Goal: Information Seeking & Learning: Understand process/instructions

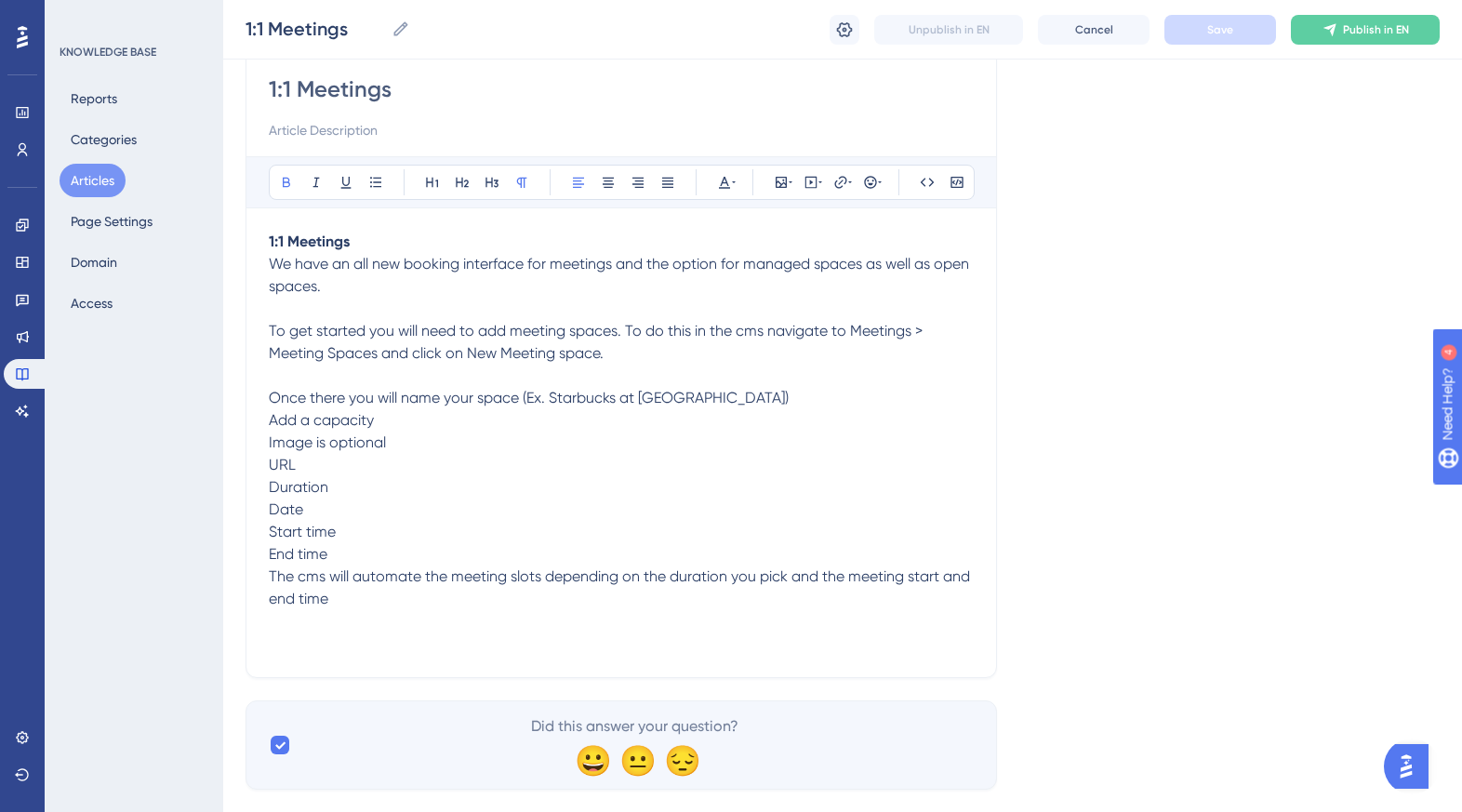
scroll to position [202, 0]
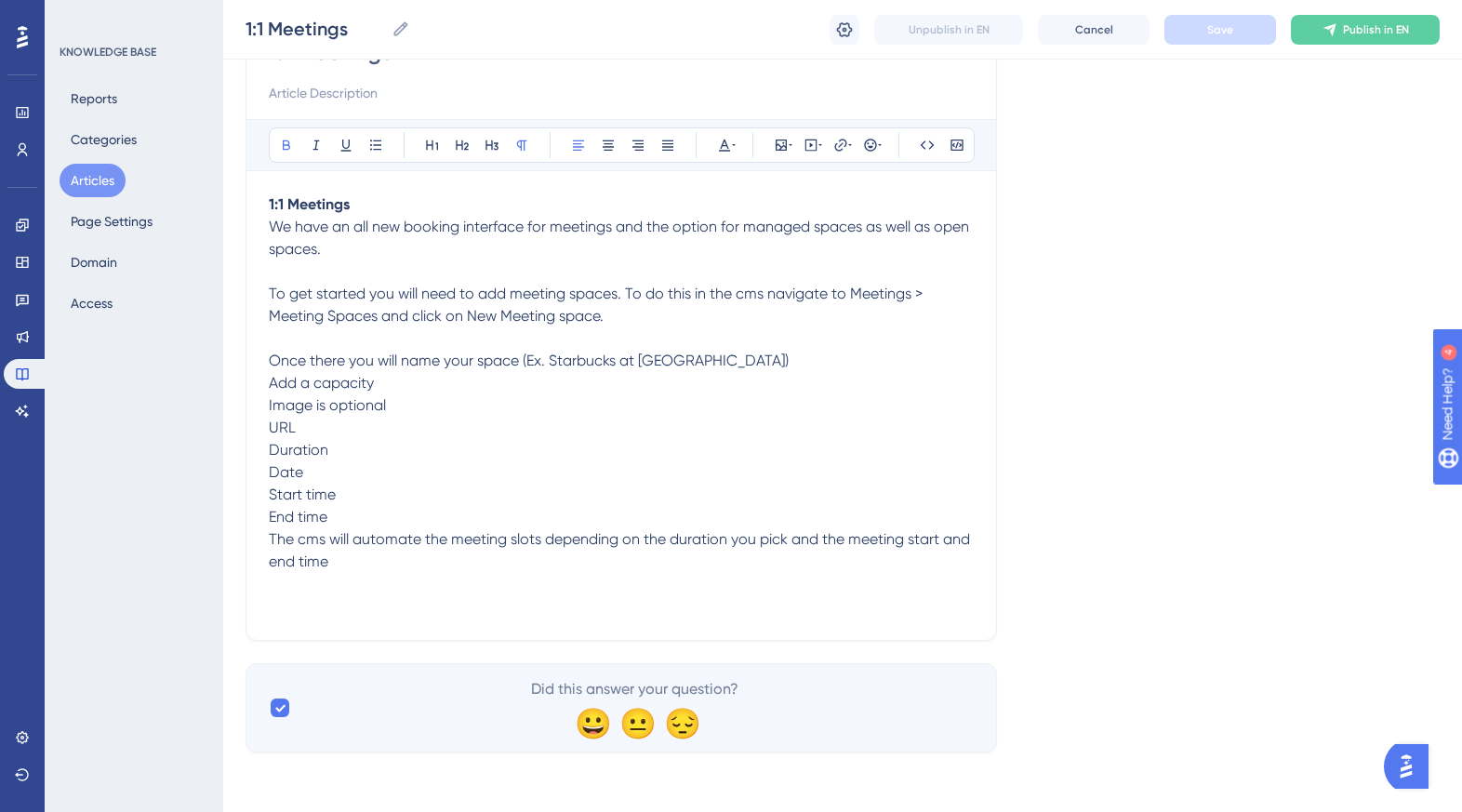
click at [263, 405] on div "1:1 Meetings Bold Italic Underline Bullet Point Heading 1 Heading 2 Heading 3 N…" at bounding box center [621, 323] width 751 height 634
click at [269, 406] on span "Image is optional" at bounding box center [327, 405] width 117 height 18
click at [1237, 36] on button "Save" at bounding box center [1219, 29] width 111 height 29
click at [738, 484] on p "Start time" at bounding box center [621, 494] width 705 height 22
click at [323, 416] on p "Add a capacity Map Image is optional URL" at bounding box center [621, 405] width 705 height 67
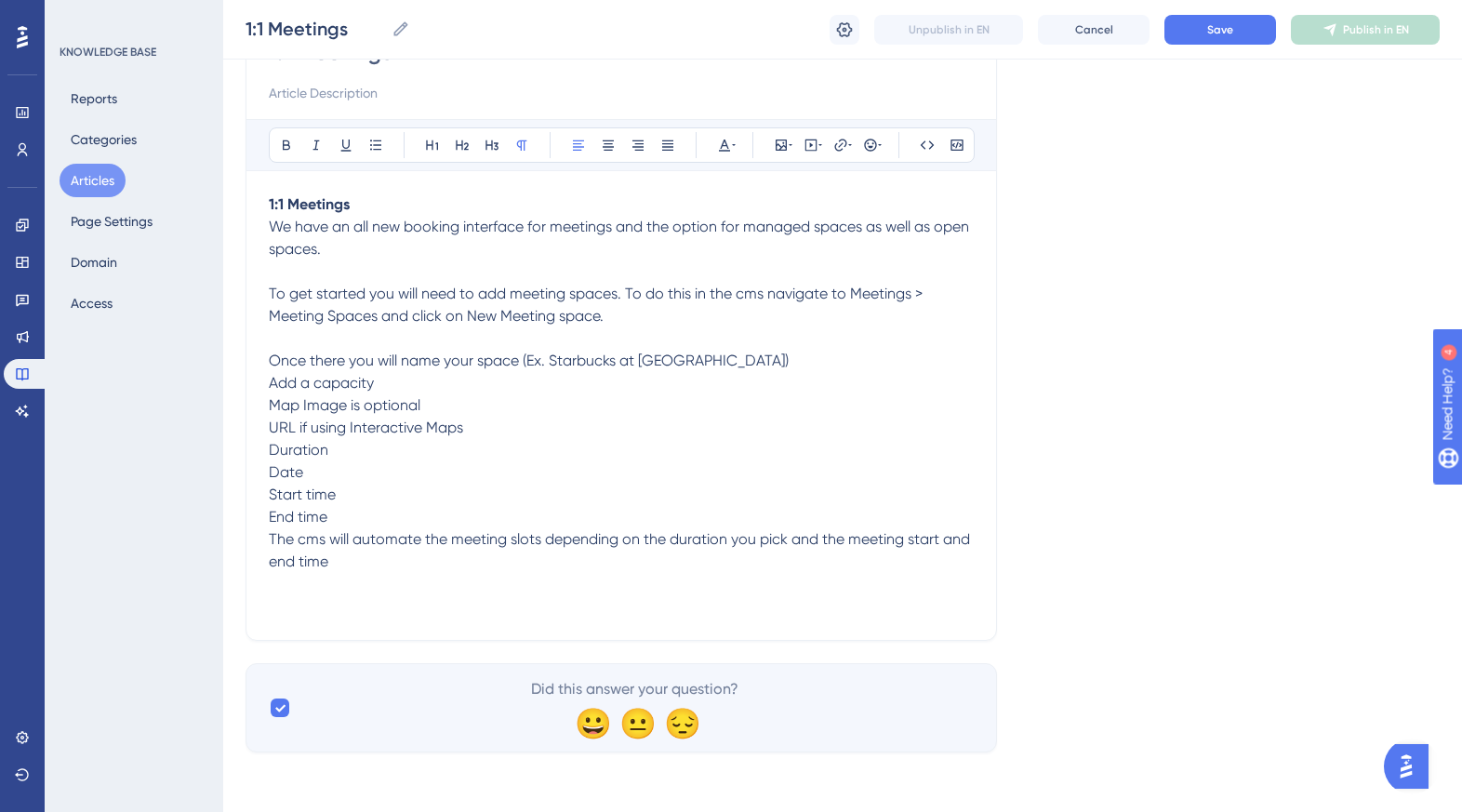
click at [263, 472] on div "1:1 Meetings Bold Italic Underline Bullet Point Heading 1 Heading 2 Heading 3 N…" at bounding box center [621, 323] width 751 height 634
click at [273, 475] on span "Date" at bounding box center [286, 472] width 34 height 18
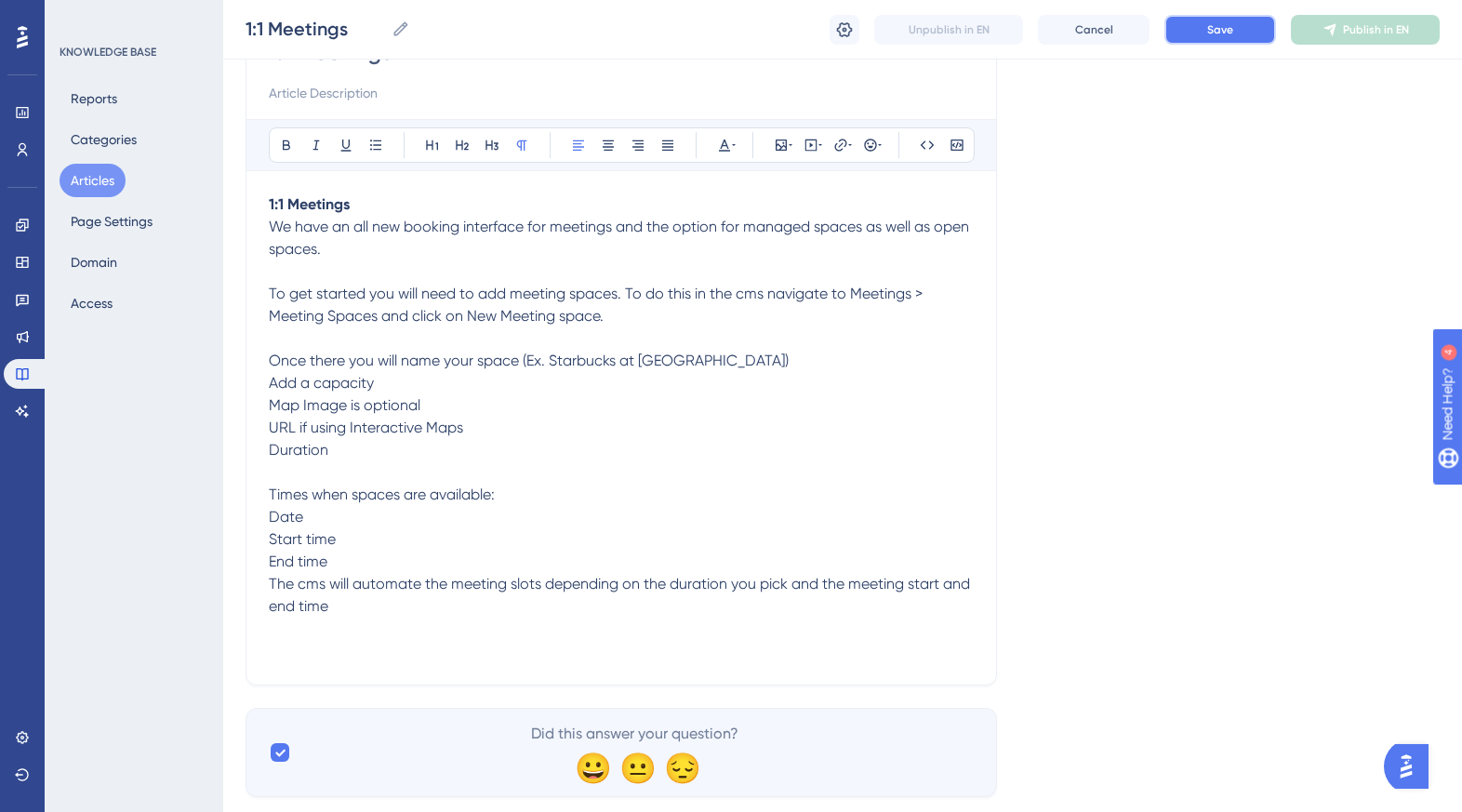
click at [1213, 29] on span "Save" at bounding box center [1219, 29] width 26 height 15
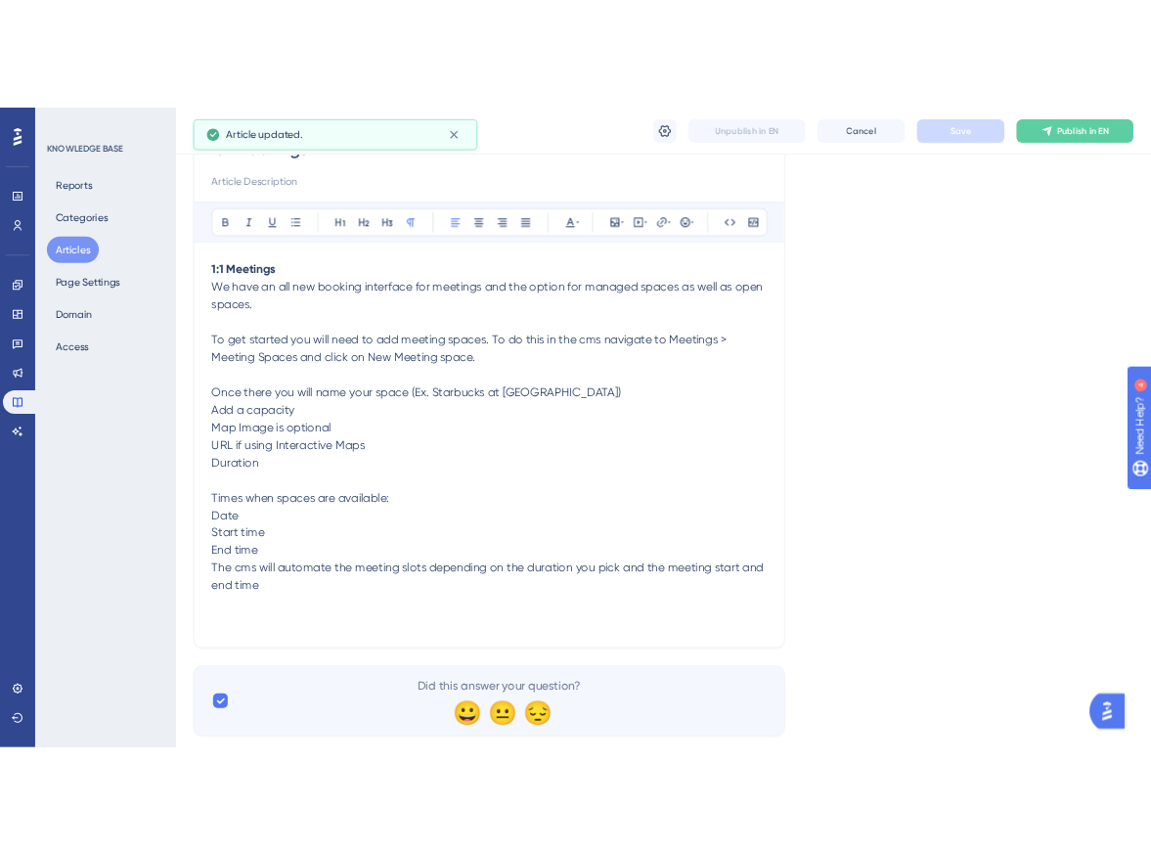
scroll to position [259, 0]
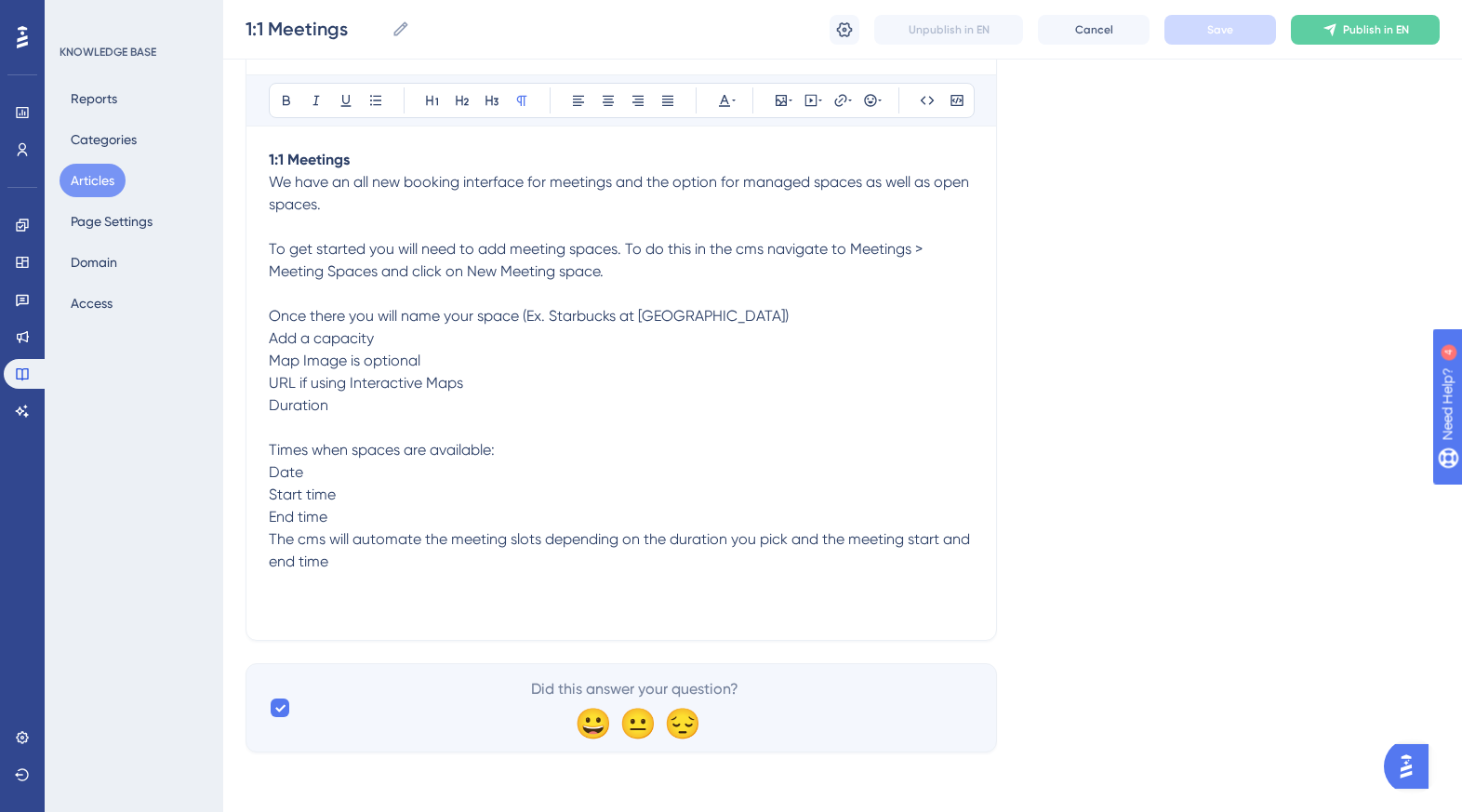
click at [515, 597] on p at bounding box center [621, 606] width 705 height 22
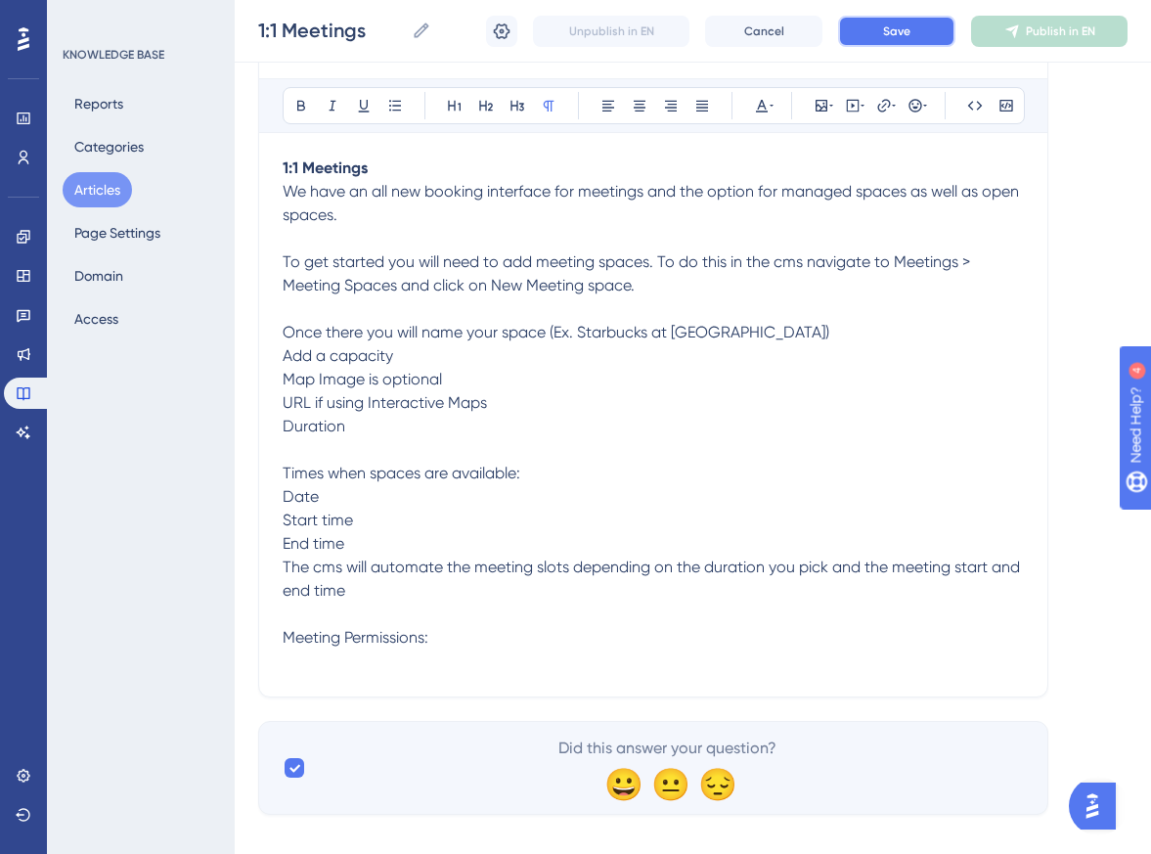
click at [897, 25] on span "Save" at bounding box center [896, 31] width 27 height 16
click at [470, 636] on p "Meeting Permissions:" at bounding box center [653, 637] width 741 height 23
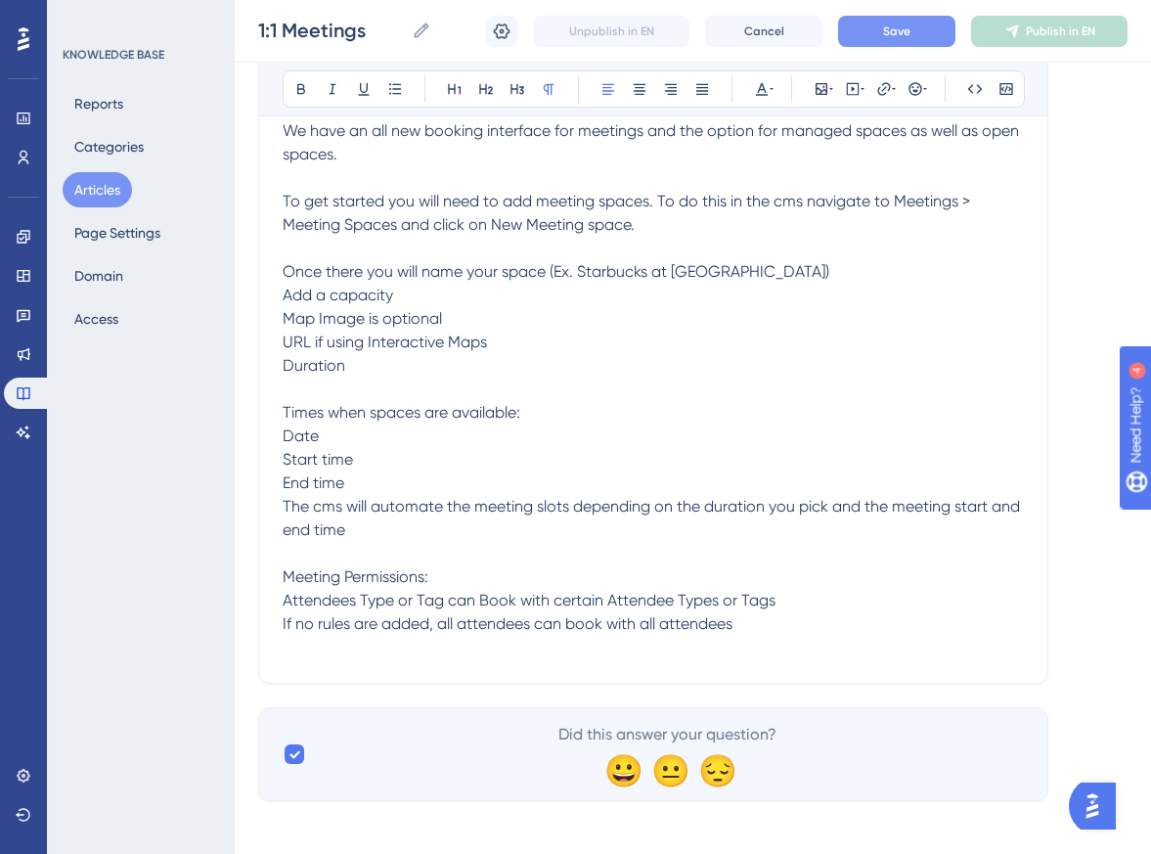
scroll to position [325, 0]
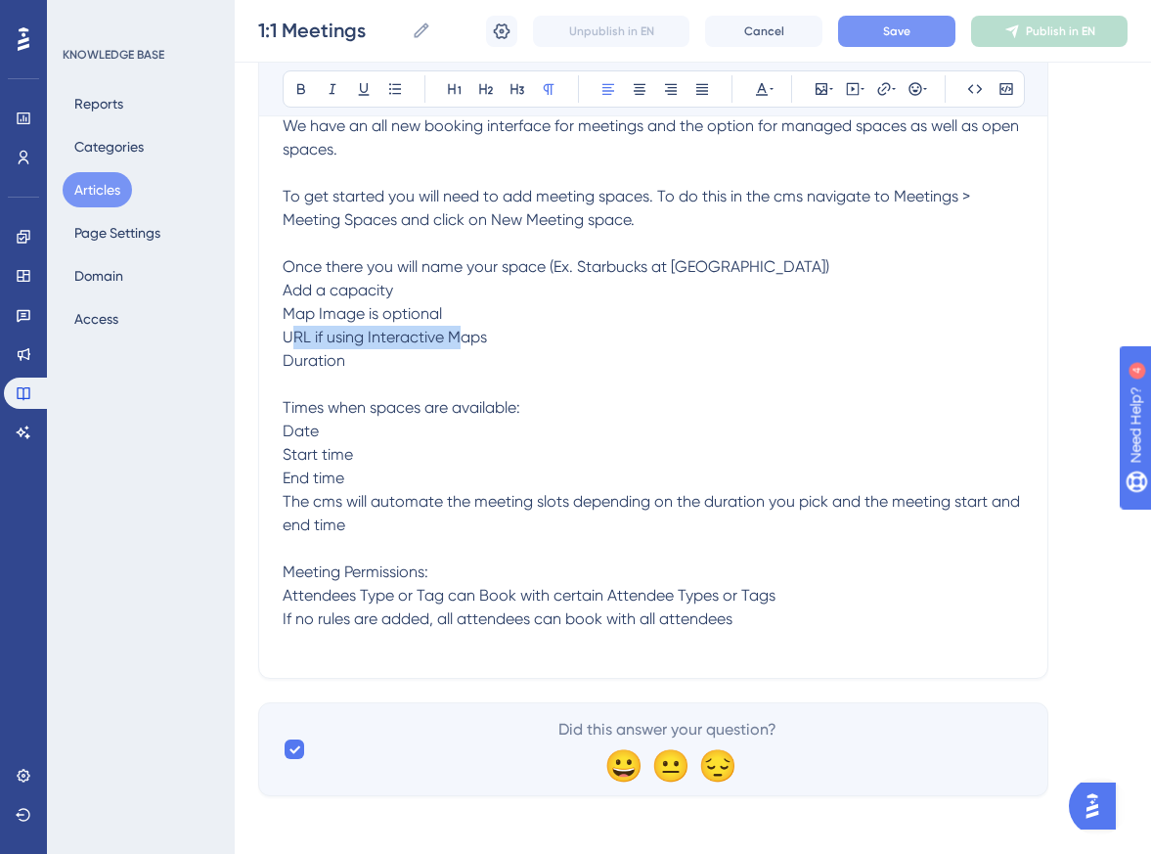
drag, startPoint x: 290, startPoint y: 334, endPoint x: 466, endPoint y: 335, distance: 175.1
click at [467, 335] on span "URL if using Interactive Maps" at bounding box center [385, 337] width 204 height 19
drag, startPoint x: 361, startPoint y: 416, endPoint x: 581, endPoint y: 421, distance: 220.1
click at [581, 421] on p "Times when spaces are available: Date" at bounding box center [653, 419] width 741 height 47
click at [580, 421] on p "Times when spaces are available: Date" at bounding box center [653, 419] width 741 height 47
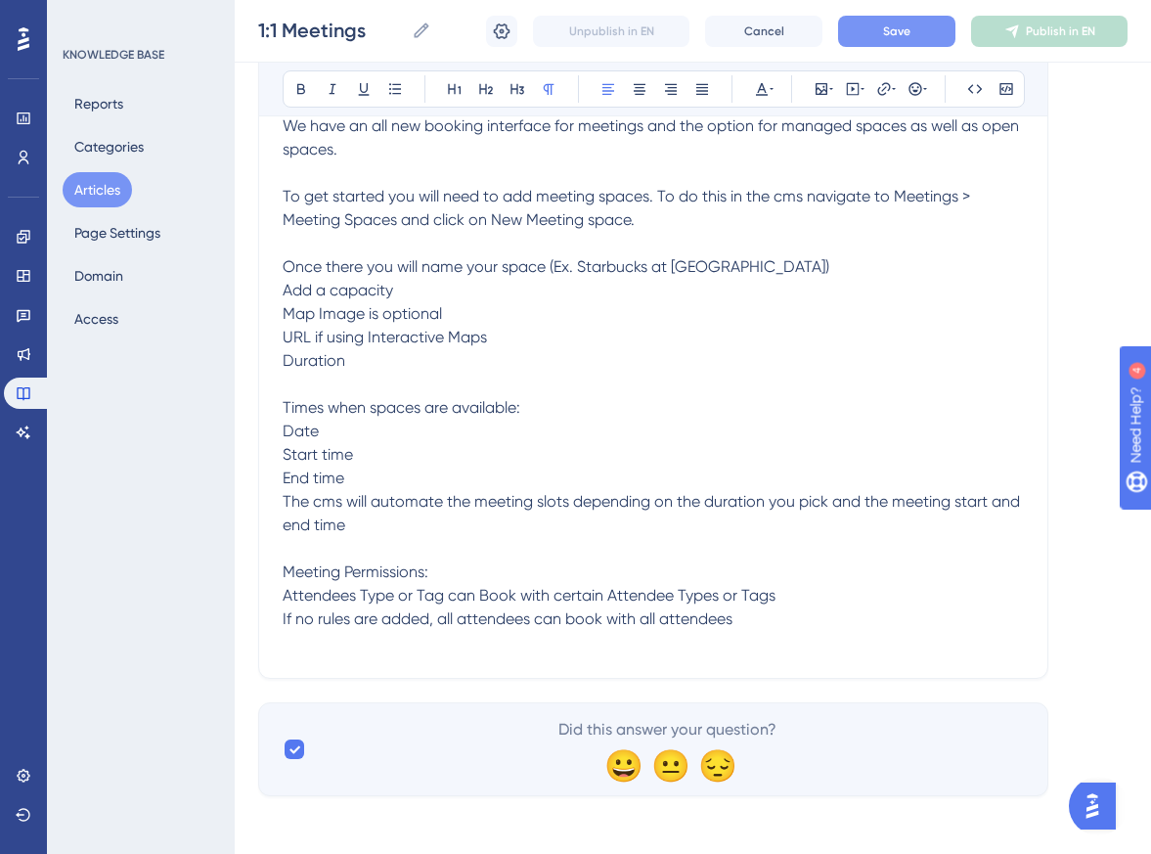
click at [666, 214] on p "To get started you will need to add meeting spaces. To do this in the cms navig…" at bounding box center [653, 208] width 741 height 47
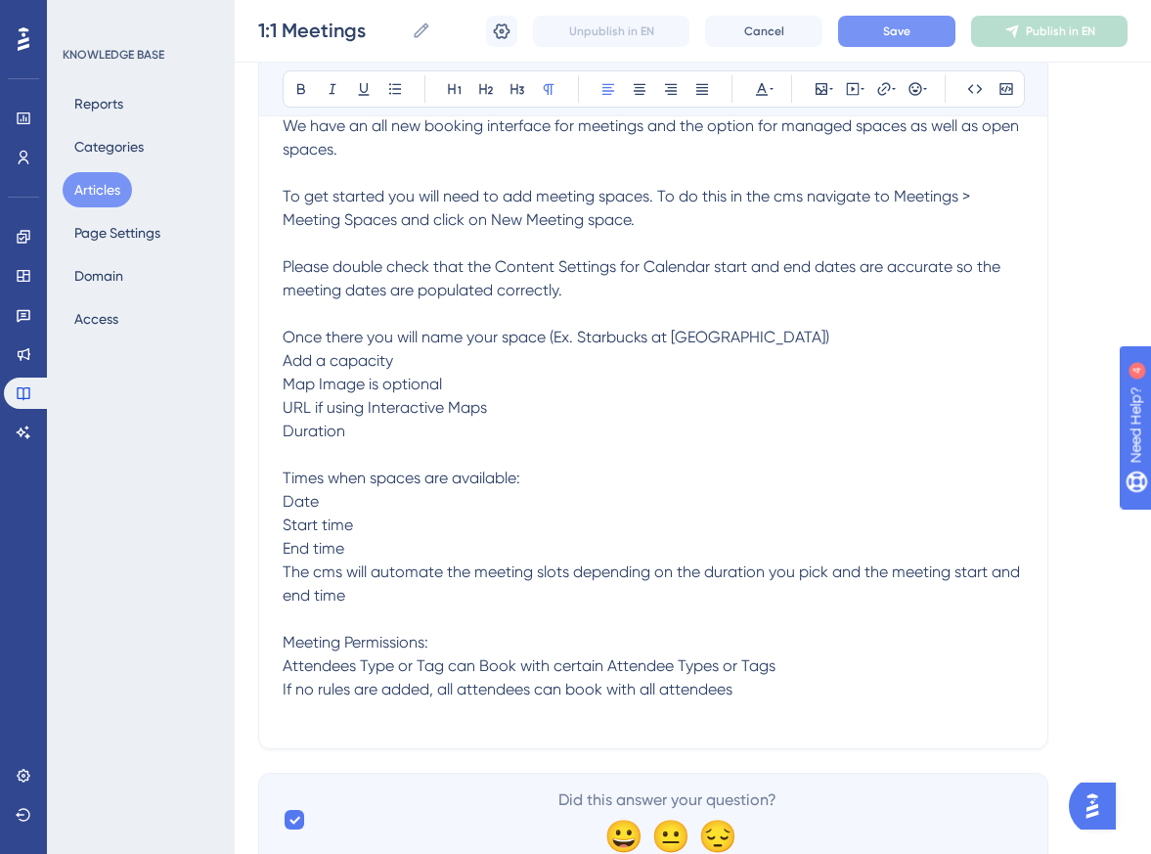
scroll to position [400, 0]
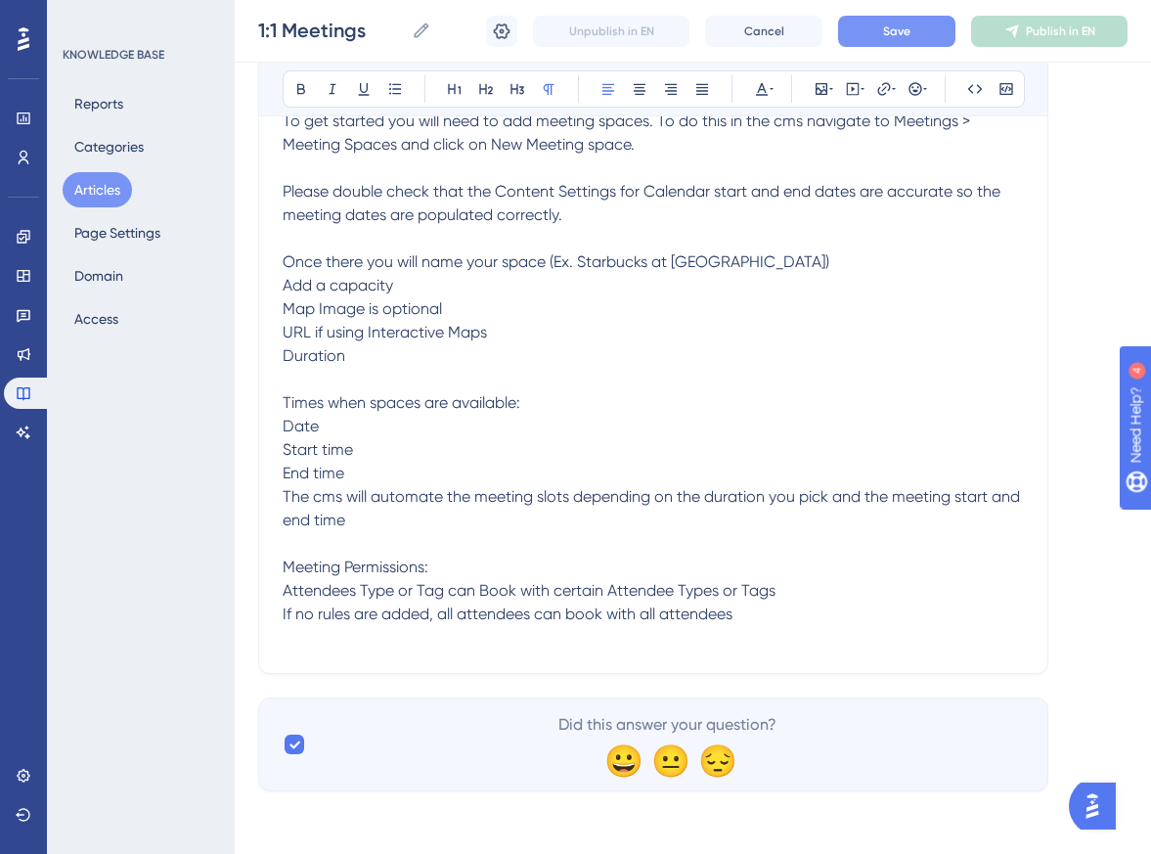
click at [770, 391] on p "Times when spaces are available: Date" at bounding box center [653, 414] width 741 height 47
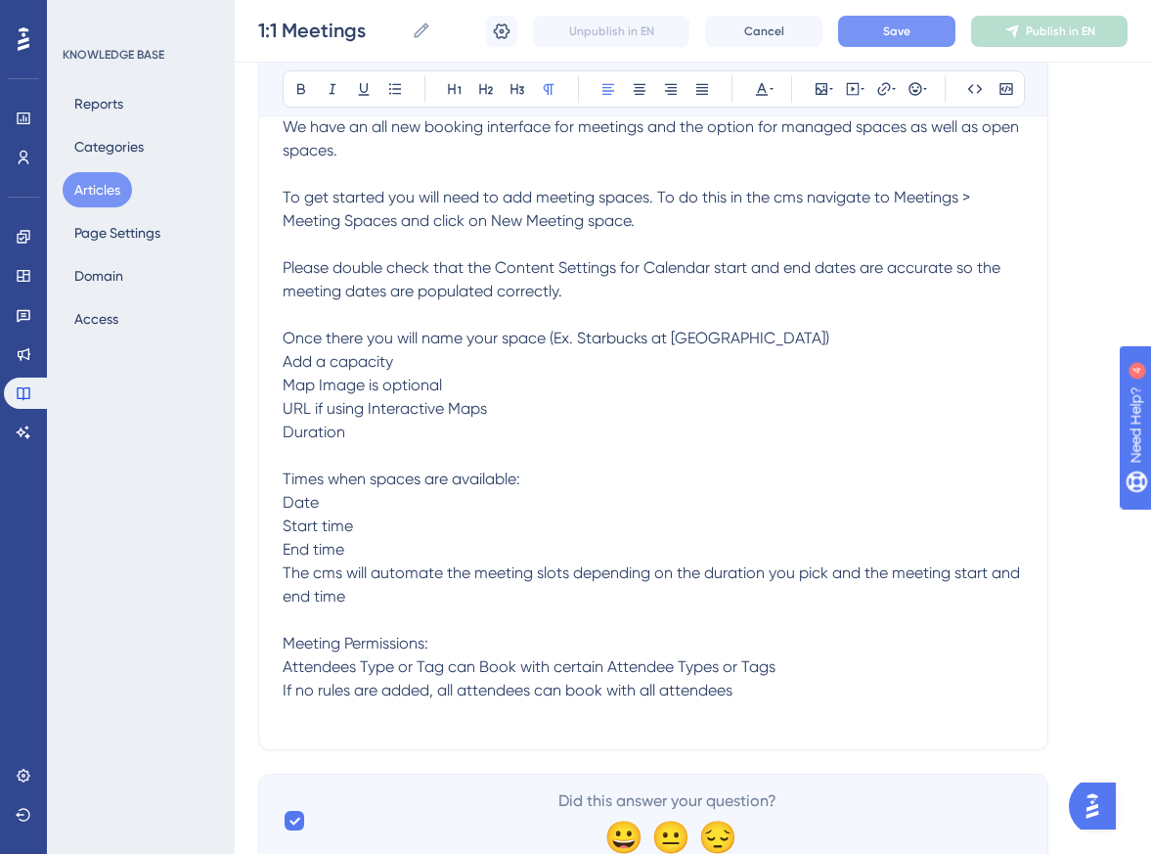
scroll to position [326, 0]
click at [910, 24] on button "Save" at bounding box center [896, 31] width 117 height 31
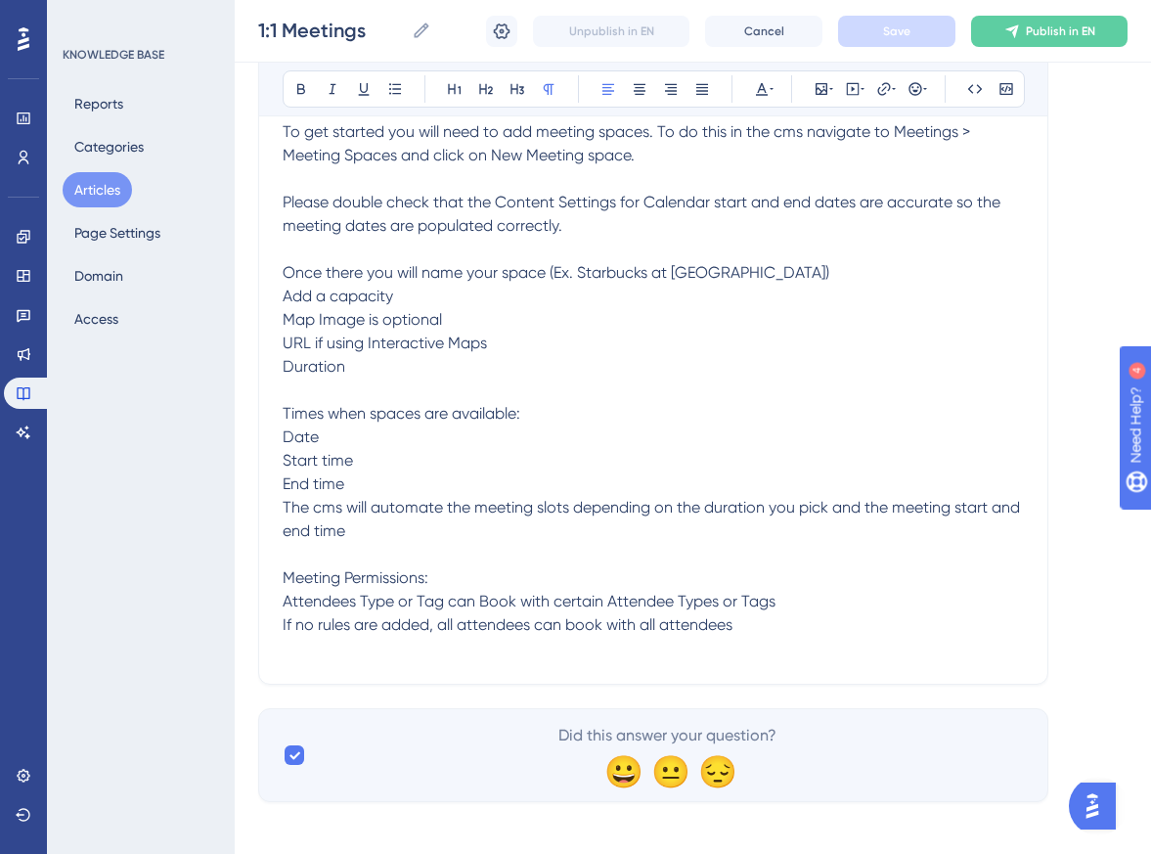
scroll to position [385, 0]
